Goal: Transaction & Acquisition: Download file/media

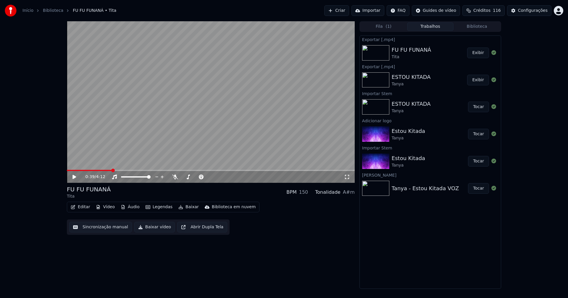
click at [479, 28] on button "Biblioteca" at bounding box center [476, 26] width 47 height 9
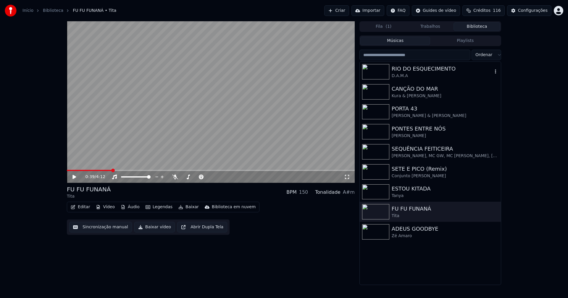
click at [420, 70] on div "RIO DO ESQUECIMENTO" at bounding box center [442, 69] width 101 height 8
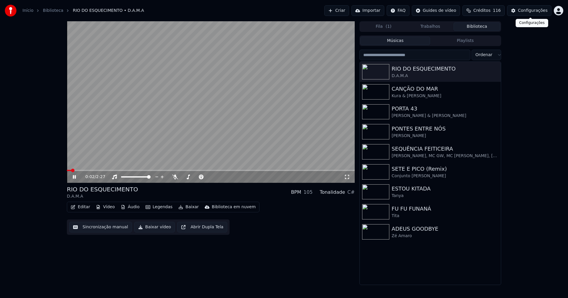
click at [530, 12] on div "Configurações" at bounding box center [533, 11] width 30 height 6
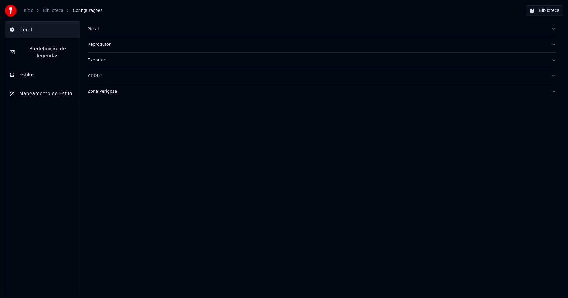
click at [35, 69] on button "Estilos" at bounding box center [42, 75] width 75 height 17
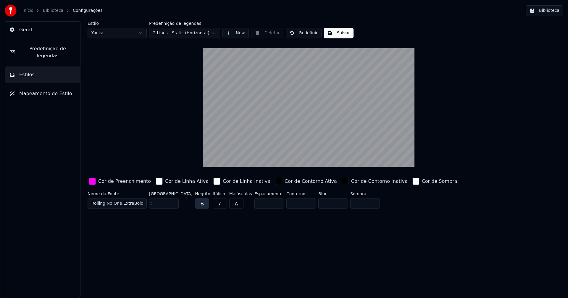
click at [93, 181] on div "button" at bounding box center [92, 181] width 7 height 7
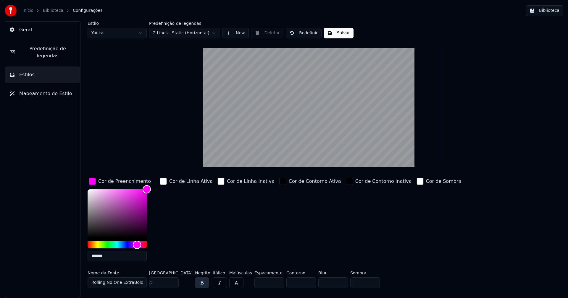
click at [114, 259] on input "*******" at bounding box center [117, 256] width 59 height 11
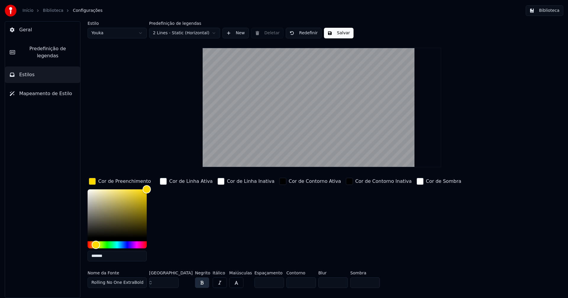
type input "*******"
click at [93, 182] on div "button" at bounding box center [92, 181] width 7 height 7
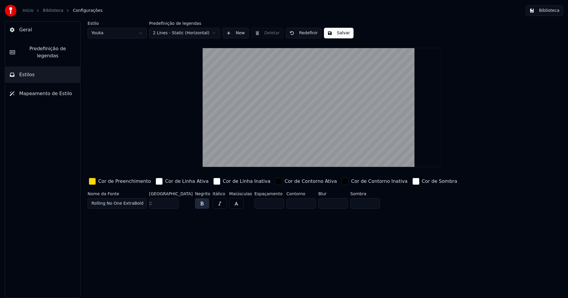
click at [344, 34] on button "Salvar" at bounding box center [339, 33] width 30 height 11
click at [549, 12] on button "Biblioteca" at bounding box center [545, 10] width 38 height 11
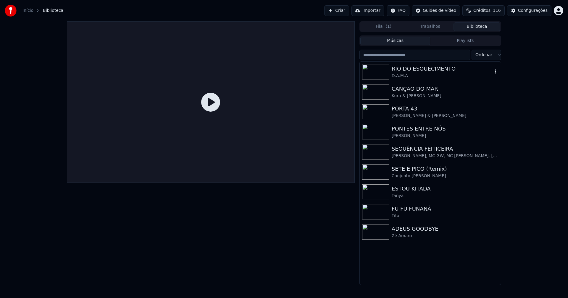
click at [409, 69] on div "RIO DO ESQUECIMENTO" at bounding box center [442, 69] width 101 height 8
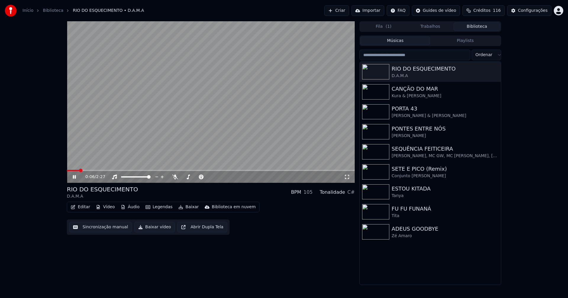
click at [340, 171] on span at bounding box center [211, 170] width 288 height 1
click at [76, 177] on icon at bounding box center [74, 177] width 3 height 4
click at [183, 210] on button "Baixar" at bounding box center [188, 207] width 25 height 8
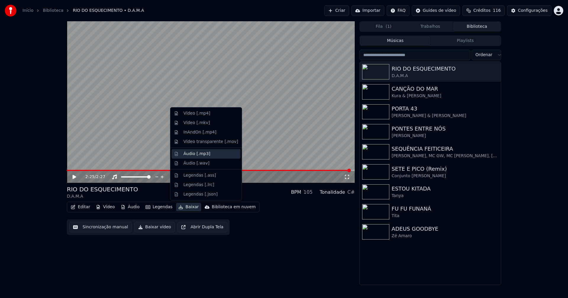
click at [194, 155] on div "Áudio [.mp3]" at bounding box center [196, 154] width 27 height 6
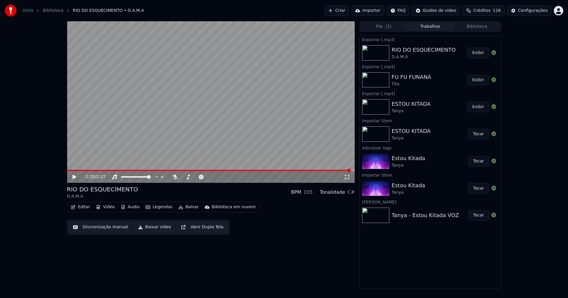
click at [78, 170] on span at bounding box center [209, 170] width 284 height 1
click at [77, 177] on icon at bounding box center [79, 177] width 14 height 5
click at [75, 178] on icon at bounding box center [79, 177] width 14 height 5
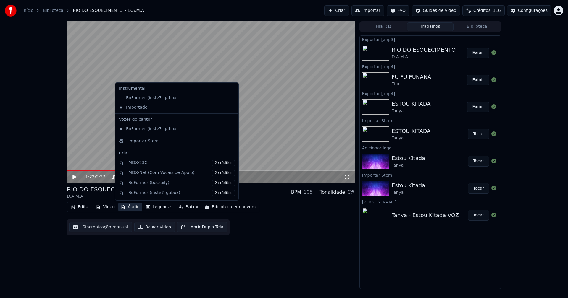
click at [132, 209] on button "Áudio" at bounding box center [130, 207] width 24 height 8
click at [136, 143] on div "Importar Stem" at bounding box center [143, 141] width 30 height 6
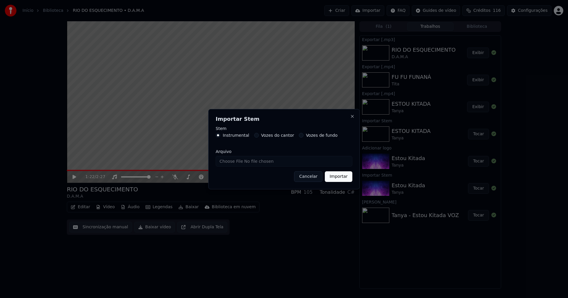
click at [240, 160] on input "Arquivo" at bounding box center [284, 161] width 137 height 11
type input "**********"
click at [348, 179] on button "Importar" at bounding box center [339, 177] width 28 height 11
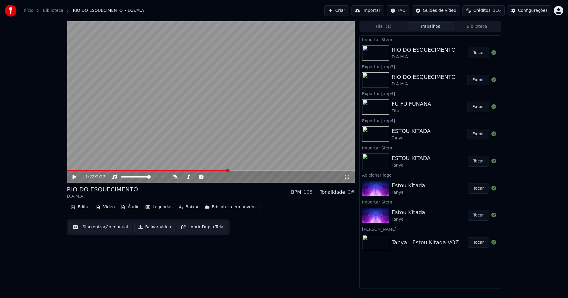
click at [131, 208] on button "Áudio" at bounding box center [130, 207] width 24 height 8
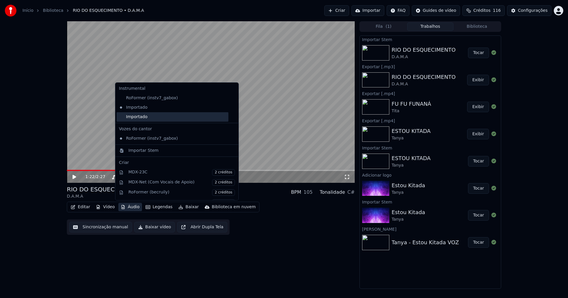
click at [130, 121] on div "Importado" at bounding box center [173, 116] width 112 height 9
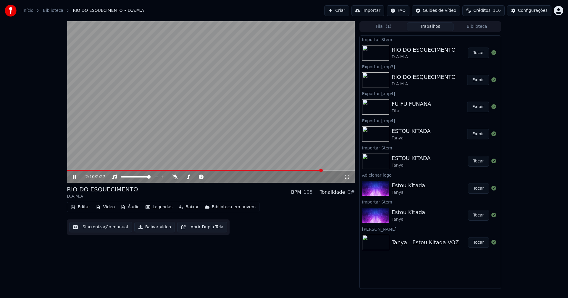
click at [75, 176] on icon at bounding box center [74, 177] width 3 height 4
click at [151, 228] on button "Baixar vídeo" at bounding box center [154, 227] width 41 height 11
